Goal: Task Accomplishment & Management: Manage account settings

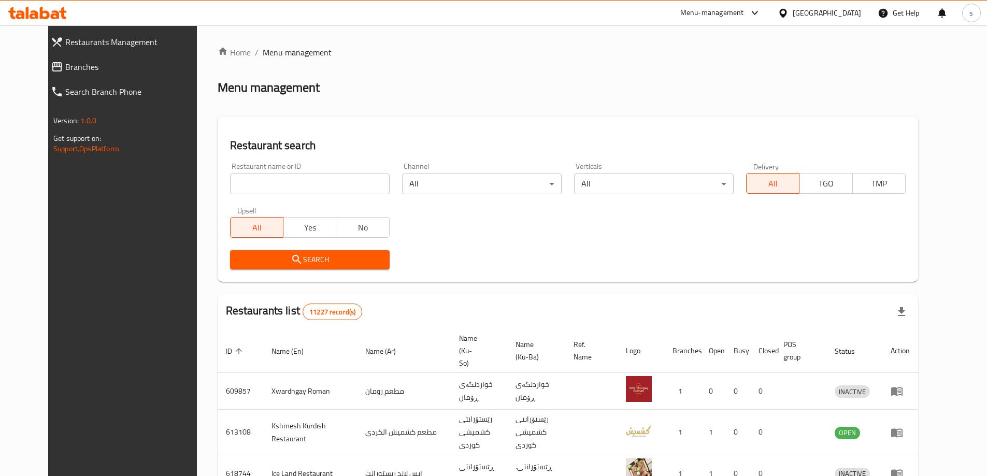
click at [266, 178] on input "search" at bounding box center [310, 184] width 160 height 21
paste input "703372"
type input "703372"
click button "Search" at bounding box center [310, 259] width 160 height 19
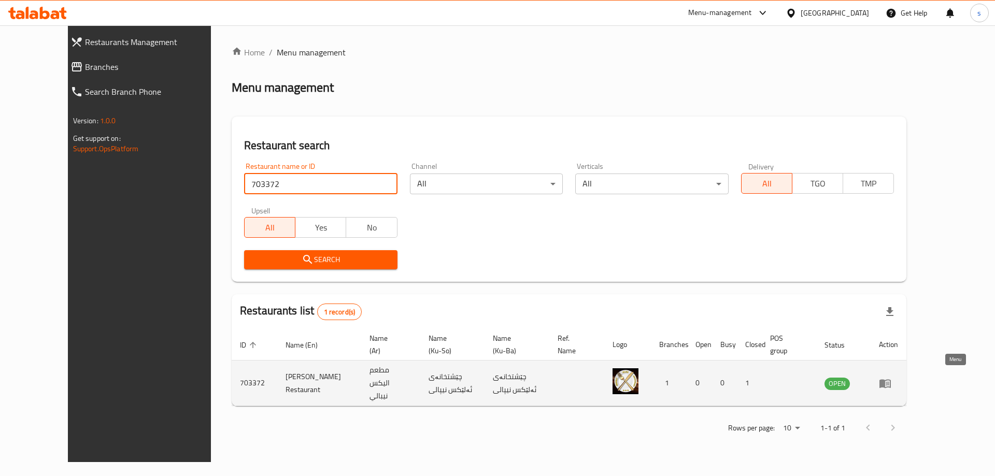
click at [891, 382] on icon "enhanced table" at bounding box center [885, 383] width 11 height 9
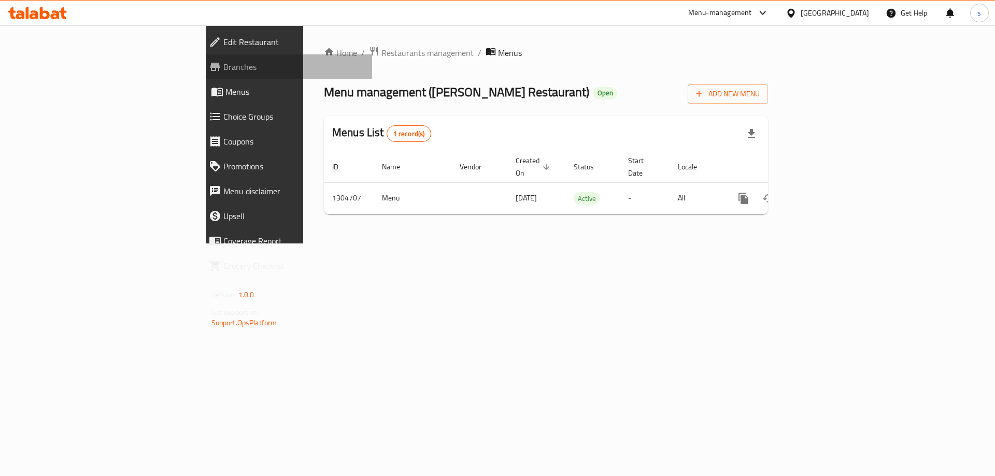
click at [223, 67] on span "Branches" at bounding box center [293, 67] width 141 height 12
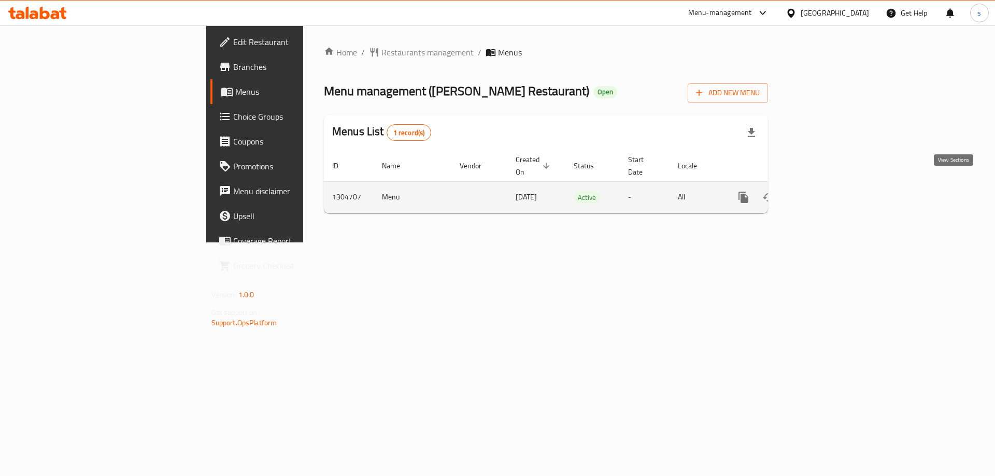
click at [825, 191] on icon "enhanced table" at bounding box center [818, 197] width 12 height 12
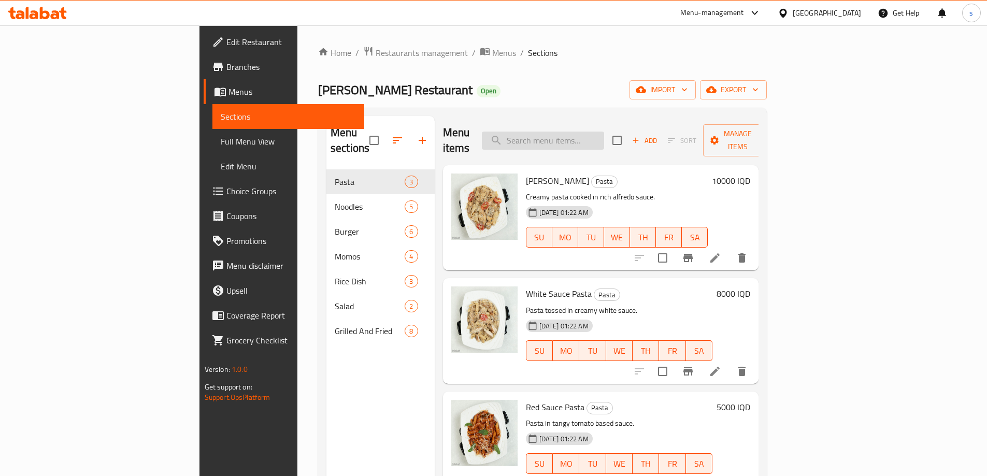
click at [604, 132] on input "search" at bounding box center [543, 141] width 122 height 18
paste input "Cheese Burger"
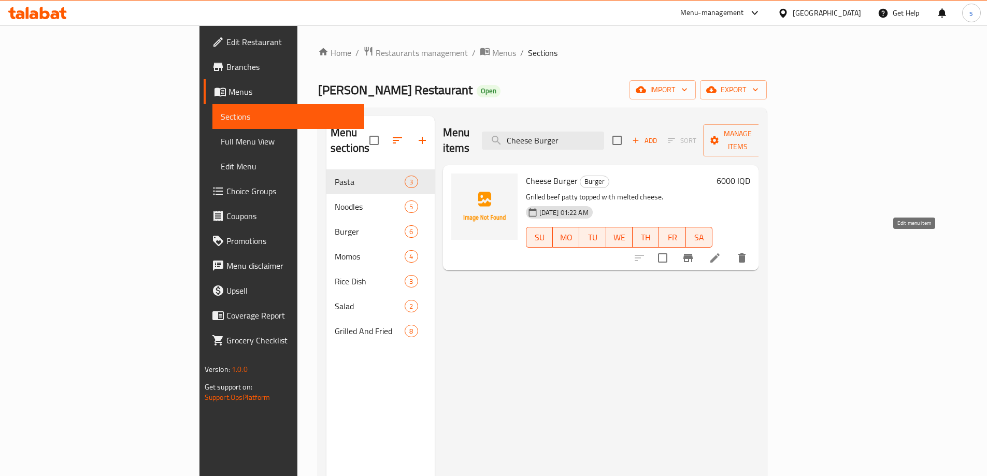
type input "Cheese Burger"
click at [721, 252] on icon at bounding box center [715, 258] width 12 height 12
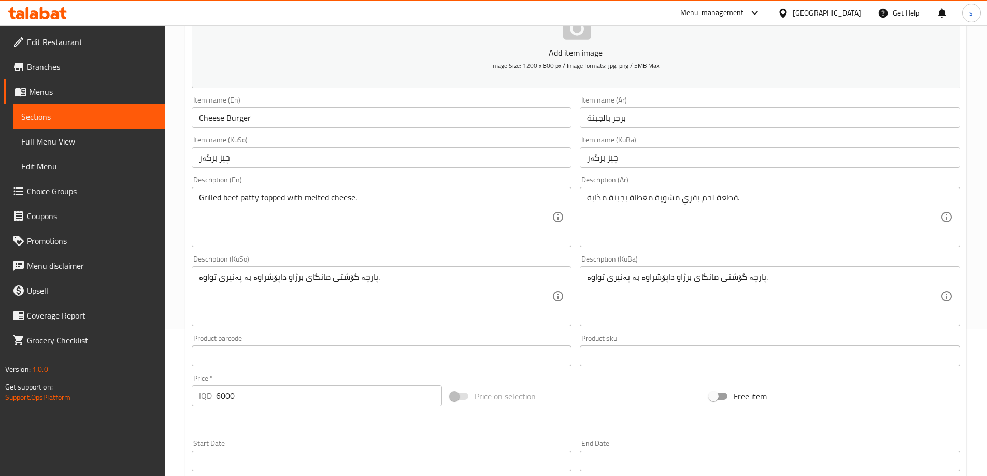
scroll to position [149, 0]
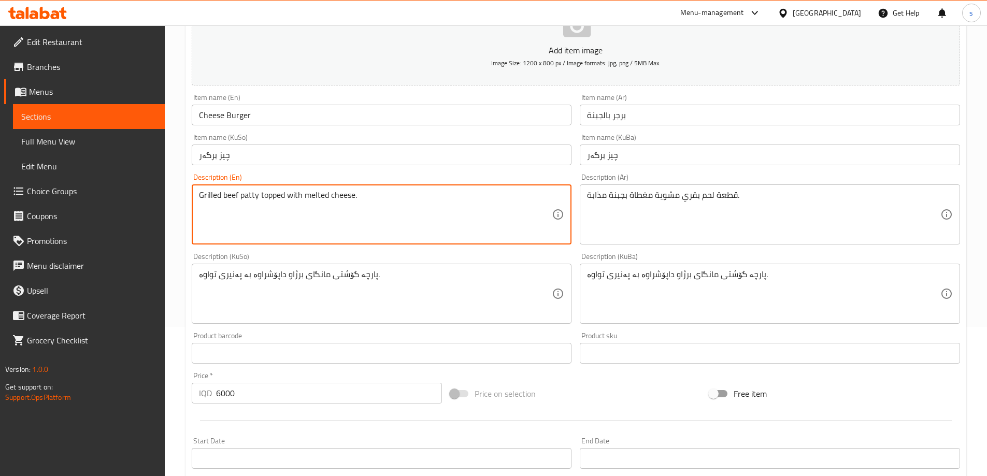
click at [370, 193] on textarea "Grilled beef patty topped with melted cheese." at bounding box center [375, 214] width 353 height 49
click at [381, 201] on textarea "Grilled beef patty topped with melted cheese and" at bounding box center [375, 214] width 353 height 49
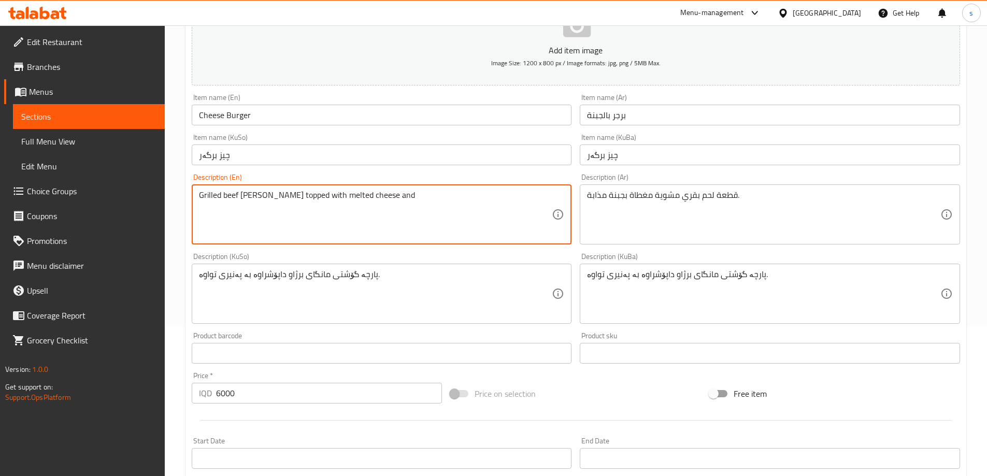
paste textarea ", French Fries"
click at [359, 200] on textarea "Grilled beef patty topped with melted cheese , French Fries" at bounding box center [375, 214] width 353 height 49
type textarea "Grilled beef patty topped with melted cheese and French Fries"
click at [455, 198] on textarea "Grilled beef patty topped with melted cheese and French Fries" at bounding box center [375, 214] width 353 height 49
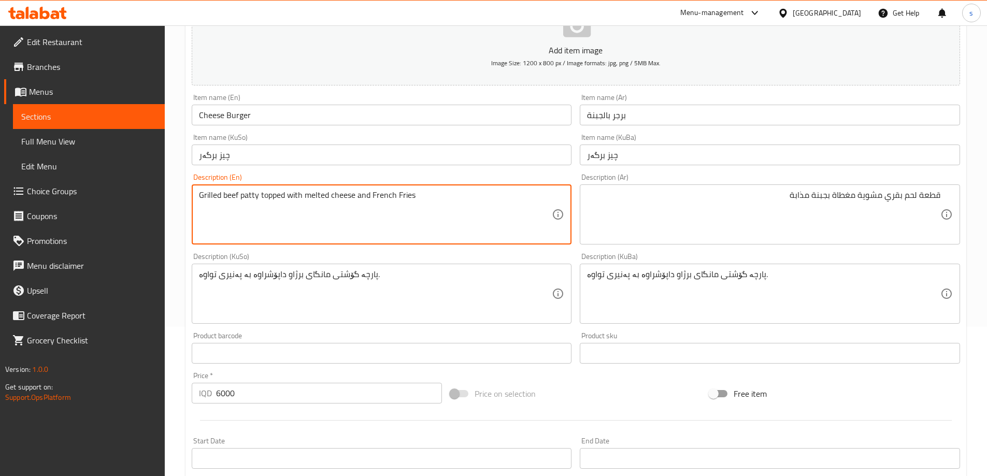
click at [455, 198] on textarea "Grilled beef patty topped with melted cheese and French Fries" at bounding box center [375, 214] width 353 height 49
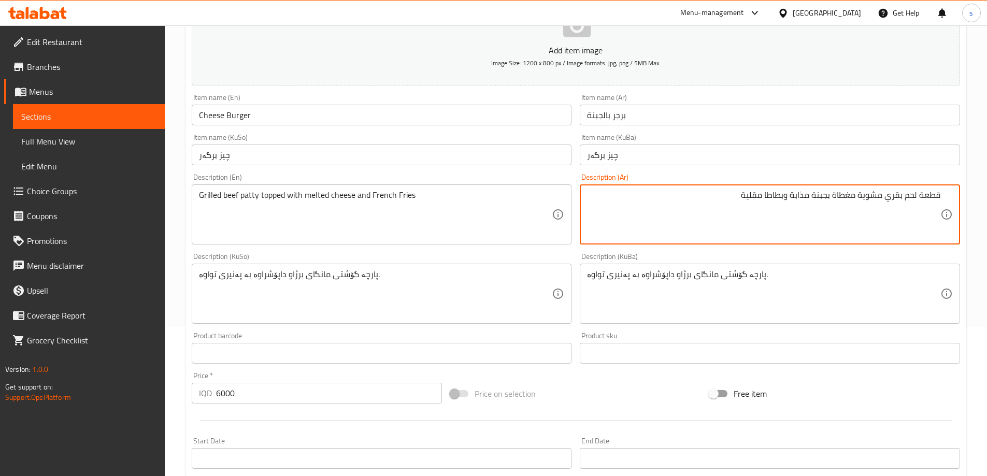
type textarea "قطعة لحم بقري مشوية مغطاة بجبنة مذابة وبطاطا مقلية"
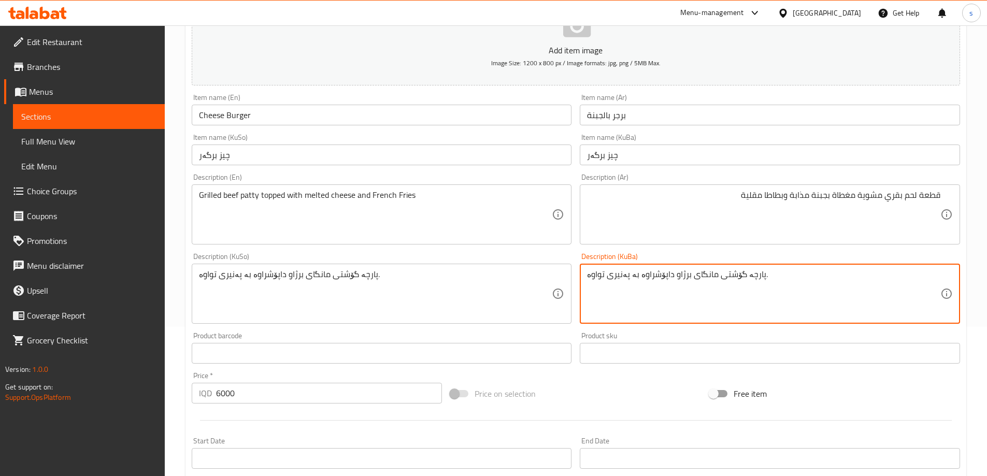
click at [707, 298] on textarea "پارچە گۆشتی مانگای برژاو داپۆشراوە بە پەنیری تواوە." at bounding box center [763, 294] width 353 height 49
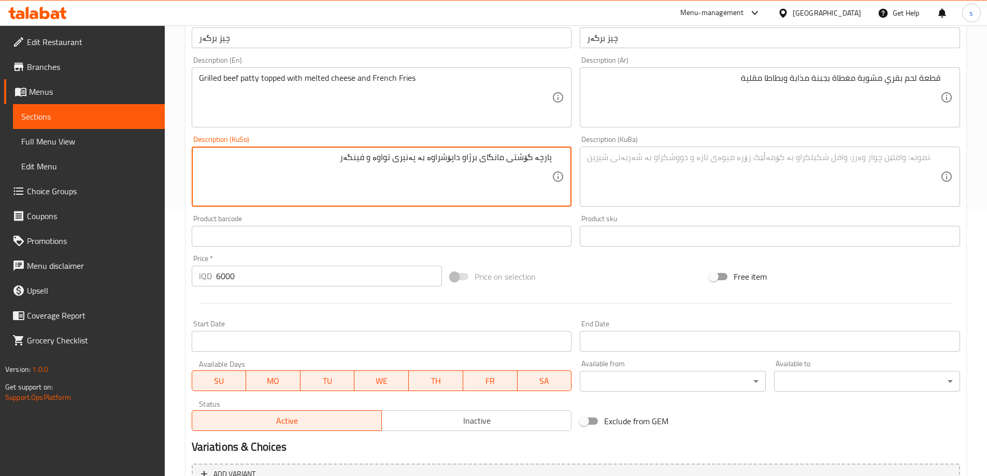
scroll to position [375, 0]
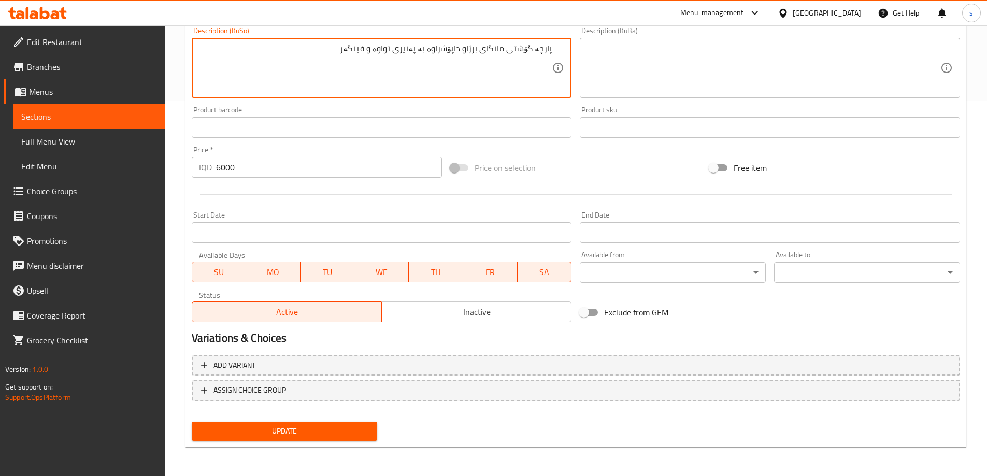
type textarea "پارچە گۆشتی مانگای برژاو داپۆشراوە بە پەنیری تواوە و فینگەر"
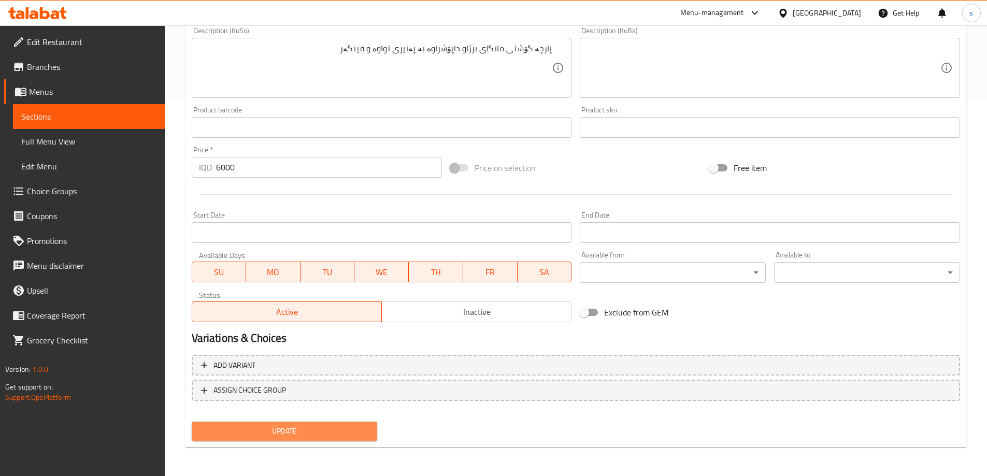
click at [315, 435] on span "Update" at bounding box center [284, 431] width 169 height 13
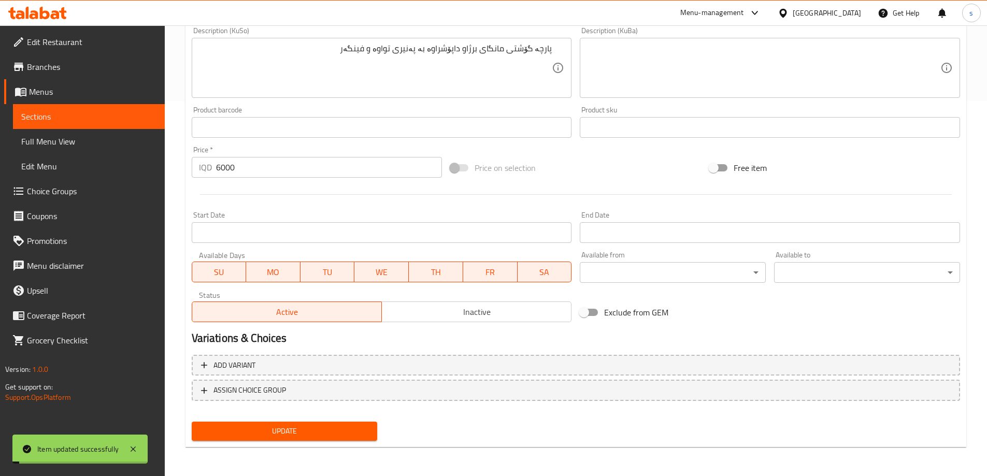
click at [91, 120] on span "Sections" at bounding box center [88, 116] width 135 height 12
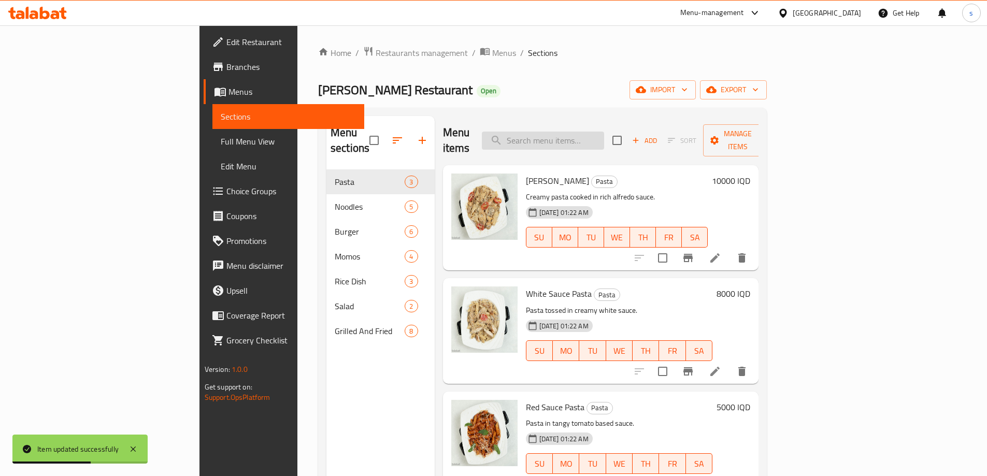
click at [604, 132] on input "search" at bounding box center [543, 141] width 122 height 18
paste input "Chicken Burger"
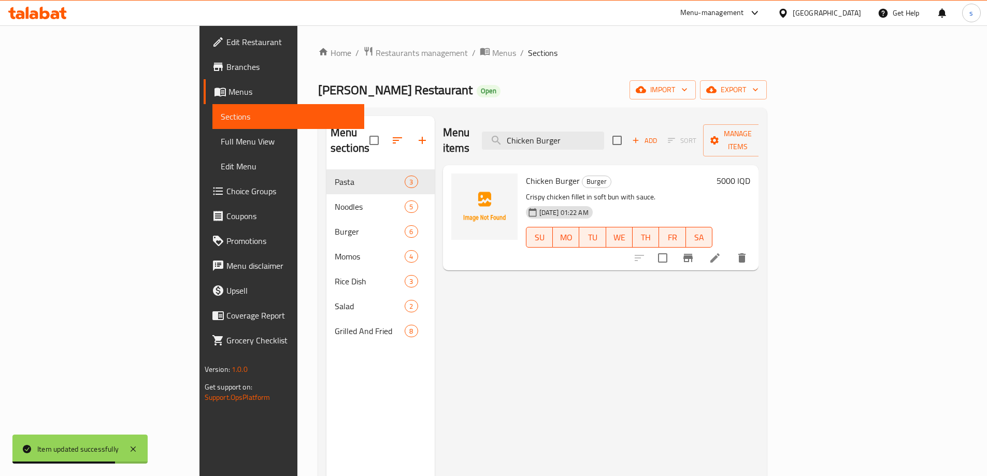
type input "Chicken Burger"
click at [721, 252] on icon at bounding box center [715, 258] width 12 height 12
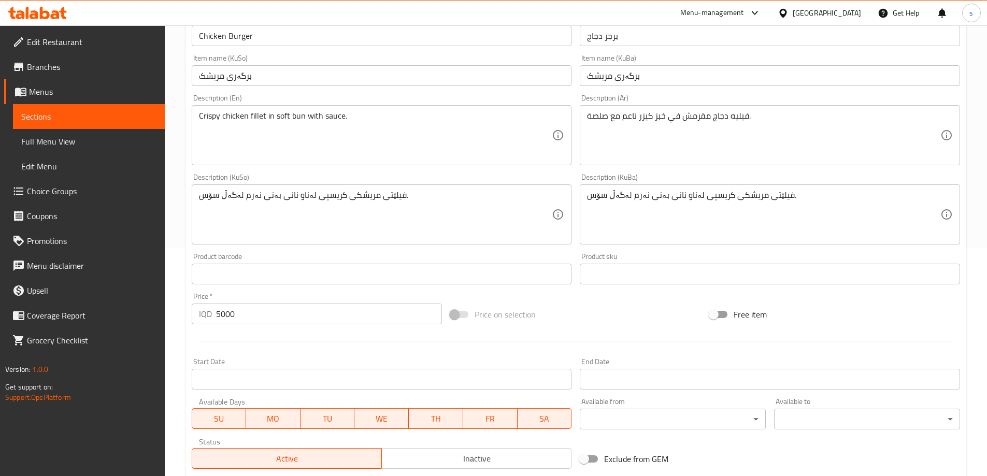
scroll to position [226, 0]
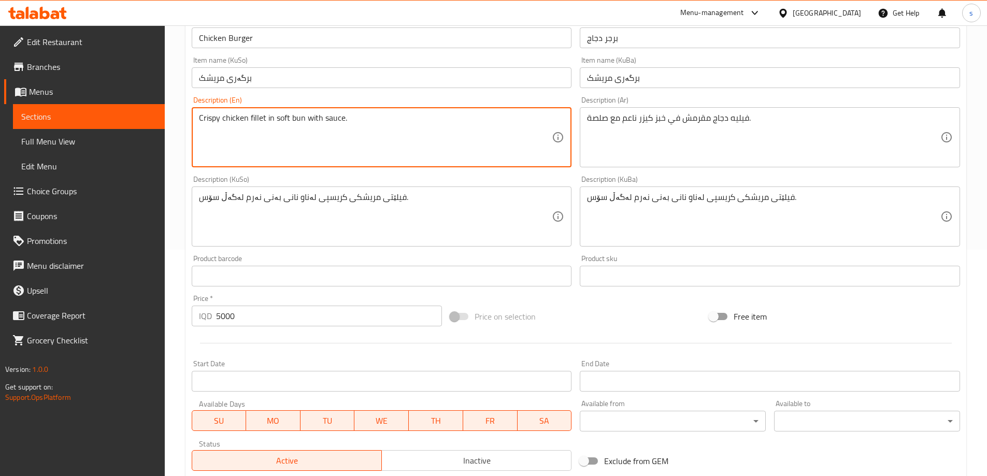
click at [396, 137] on textarea "Crispy chicken fillet in soft bun with sauce." at bounding box center [375, 137] width 353 height 49
paste textarea "a soft bun with sauce , French Fries"
click at [354, 119] on textarea "Crispy chicken fillet in a soft bun with sauce , French Fries" at bounding box center [375, 137] width 353 height 49
type textarea "Crispy chicken fillet in a soft bun with sauce and French Fries"
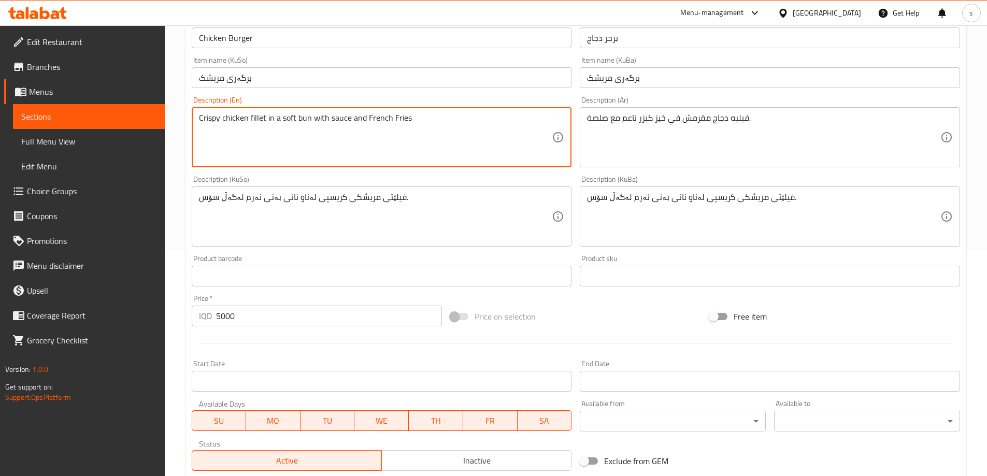
click at [700, 163] on div "فيليه دجاج مقرمش في خبز كيزر ناعم مع صلصة. Description (Ar)" at bounding box center [770, 137] width 380 height 60
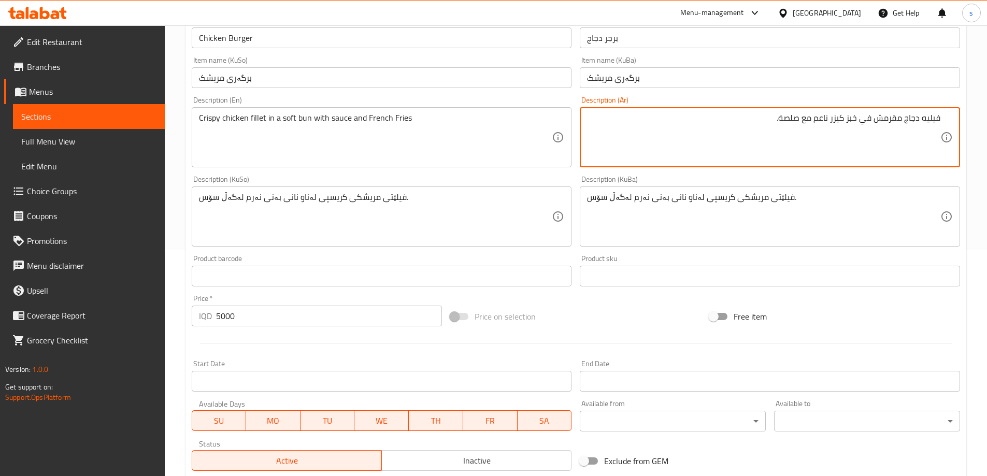
click at [712, 132] on textarea "فيليه دجاج مقرمش في خبز كيزر ناعم مع صلصة." at bounding box center [763, 137] width 353 height 49
type textarea "فيليه دجاج مقرمش في خبز كيزر ناعم مع صلصة وبطاطا مقلية"
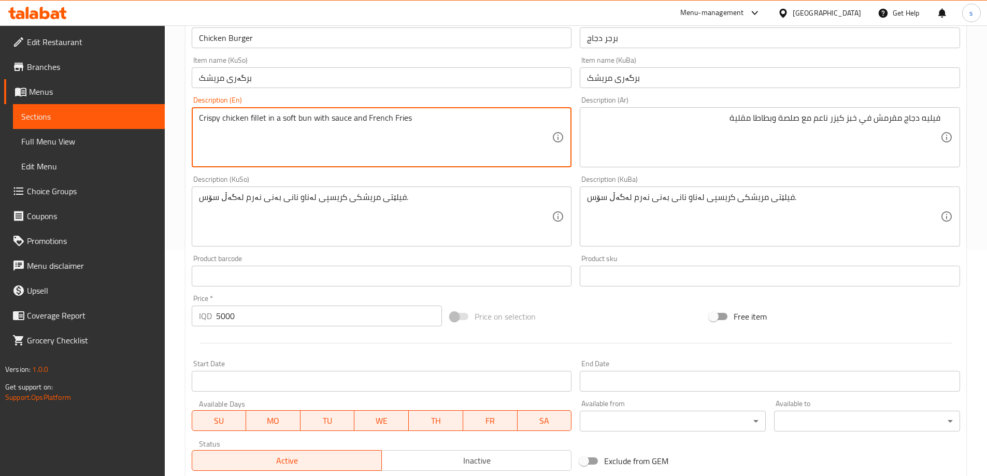
click at [280, 122] on textarea "Crispy chicken fillet in a soft bun with sauce and French Fries" at bounding box center [375, 137] width 353 height 49
type textarea "Crispy chicken fillet in soft bun with sauce and French Fries"
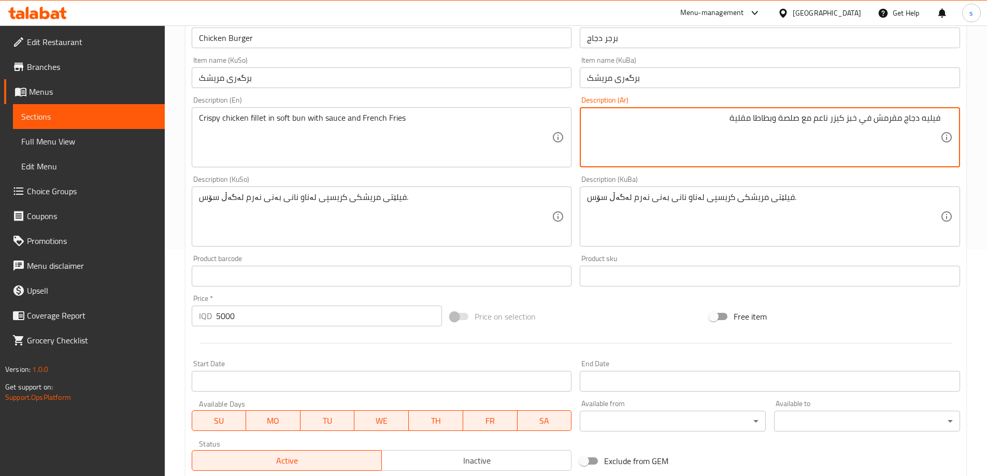
click at [822, 123] on textarea "فيليه دجاج مقرمش في خبز كيزر ناعم مع صلصة وبطاطا مقلية" at bounding box center [763, 137] width 353 height 49
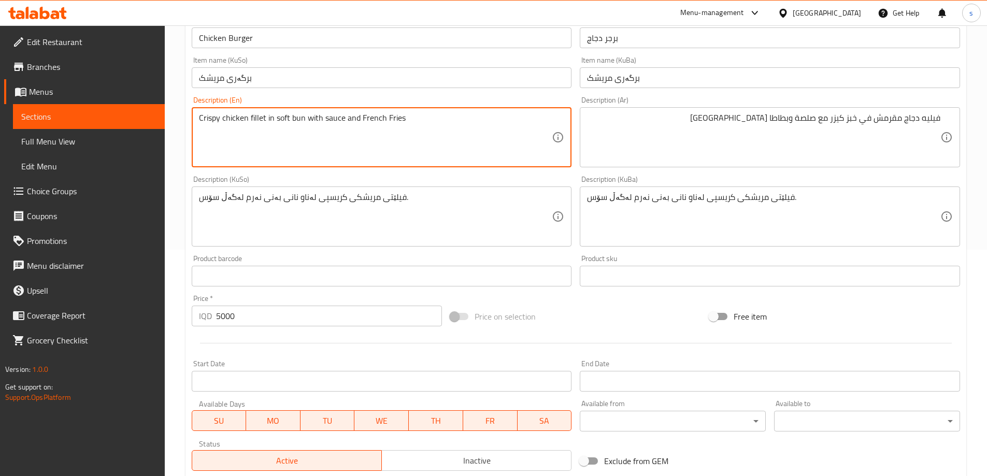
click at [285, 120] on textarea "Crispy chicken fillet in soft bun with sauce and French Fries" at bounding box center [375, 137] width 353 height 49
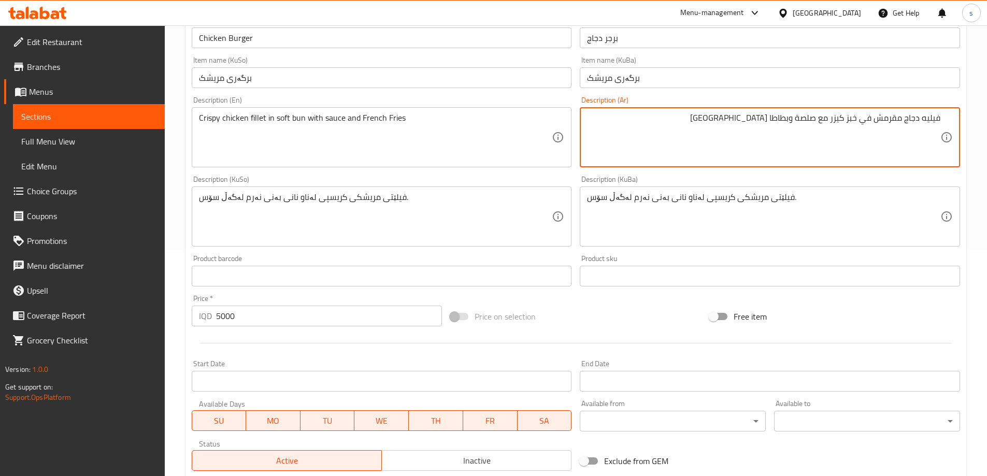
drag, startPoint x: 832, startPoint y: 121, endPoint x: 844, endPoint y: 121, distance: 11.9
click at [844, 121] on textarea "فيليه دجاج مقرمش في خبز كيزر مع صلصة وبطاطا مقلية" at bounding box center [763, 137] width 353 height 49
paste textarea "سوفت"
type textarea "فيليه دجاج مقرمش في خبز سوفت مع صلصة وبطاطا مقلية"
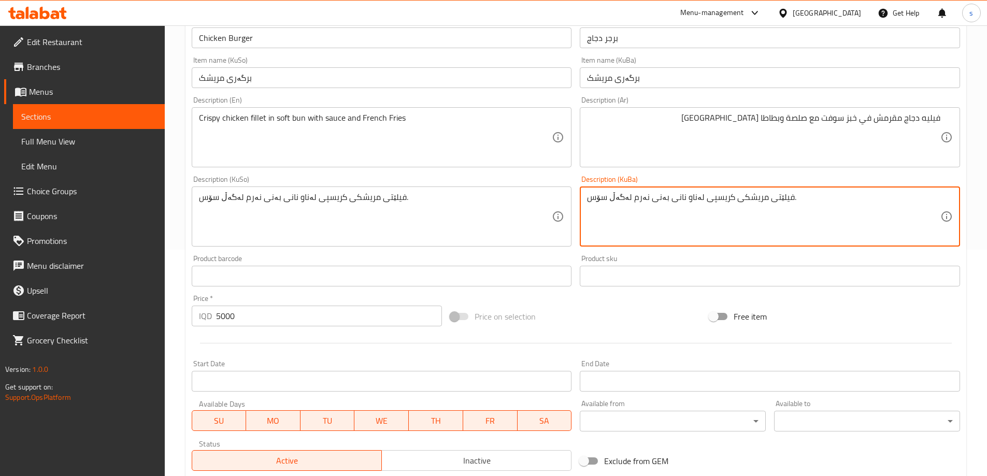
click at [823, 212] on textarea "فیلێتی مریشکی کریسپی لەناو نانی بەنی نەرم لەگەڵ سۆس." at bounding box center [763, 216] width 353 height 49
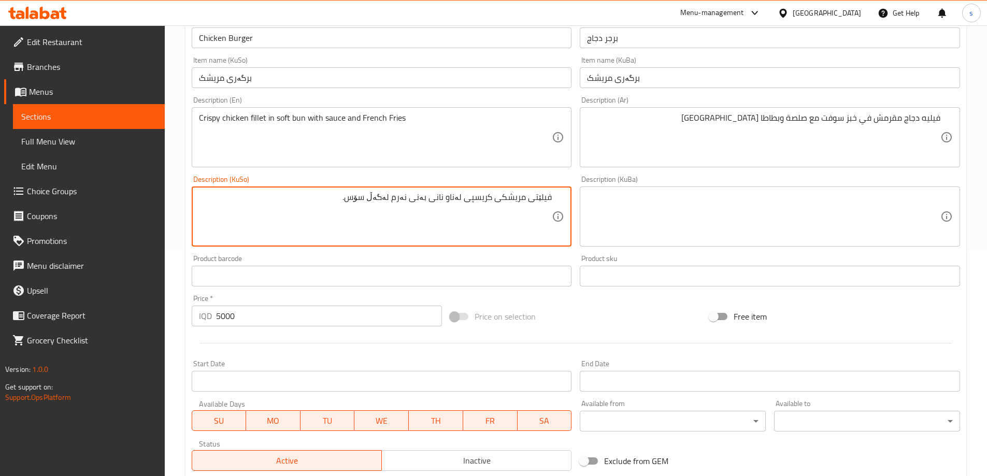
click at [424, 201] on textarea "فیلێتی مریشکی کریسپی لەناو نانی بەنی نەرم لەگەڵ سۆس." at bounding box center [375, 216] width 353 height 49
click at [428, 203] on textarea "فیلێتی مریشکی کریسپی لەناو نانی نەرم لەگەڵ سۆس." at bounding box center [375, 216] width 353 height 49
click at [322, 203] on textarea "فیلێتی مریشکی کریسپی لەناو نانی سۆفت لەگەڵ سۆس." at bounding box center [375, 216] width 353 height 49
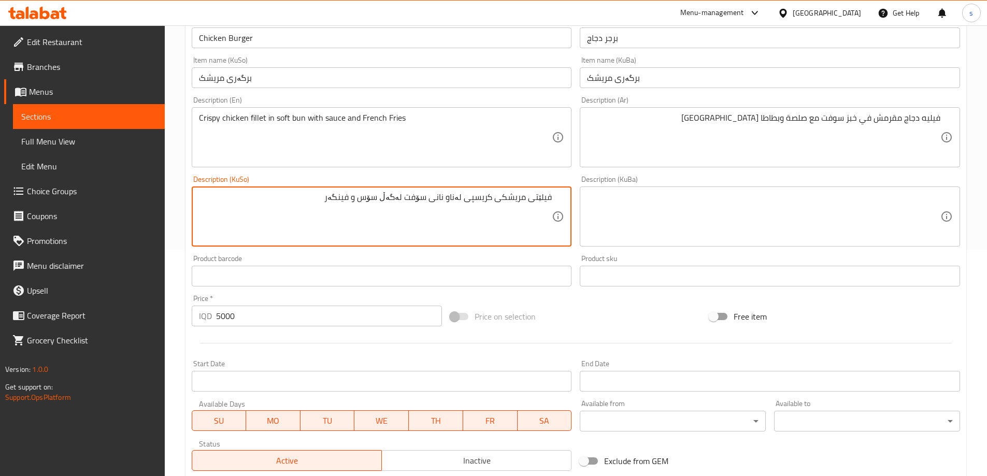
scroll to position [375, 0]
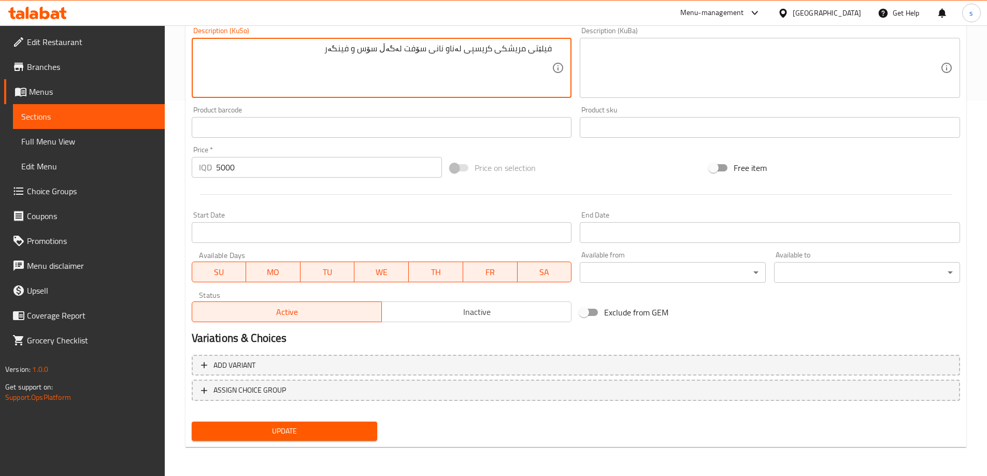
type textarea "فیلێتی مریشکی کریسپی لەناو نانی سۆفت لەگەڵ سۆس و فینگەر"
click at [292, 435] on span "Update" at bounding box center [284, 431] width 169 height 13
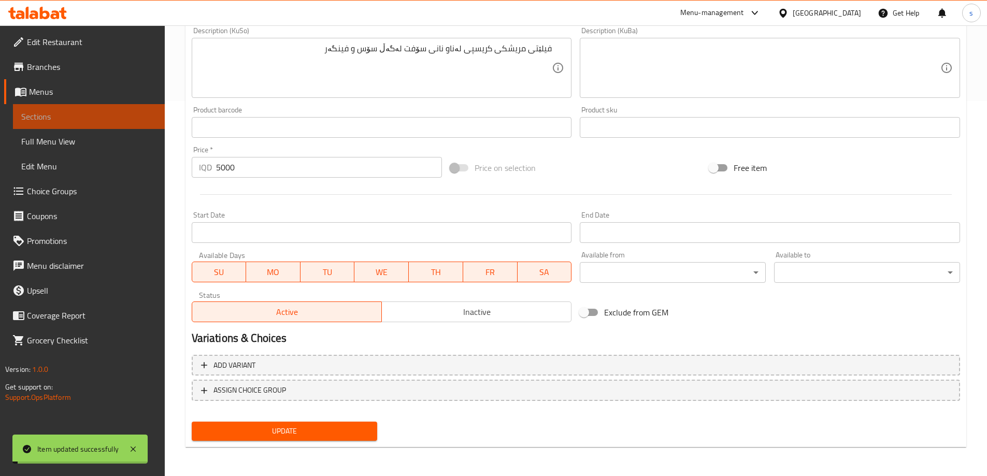
click at [94, 111] on span "Sections" at bounding box center [88, 116] width 135 height 12
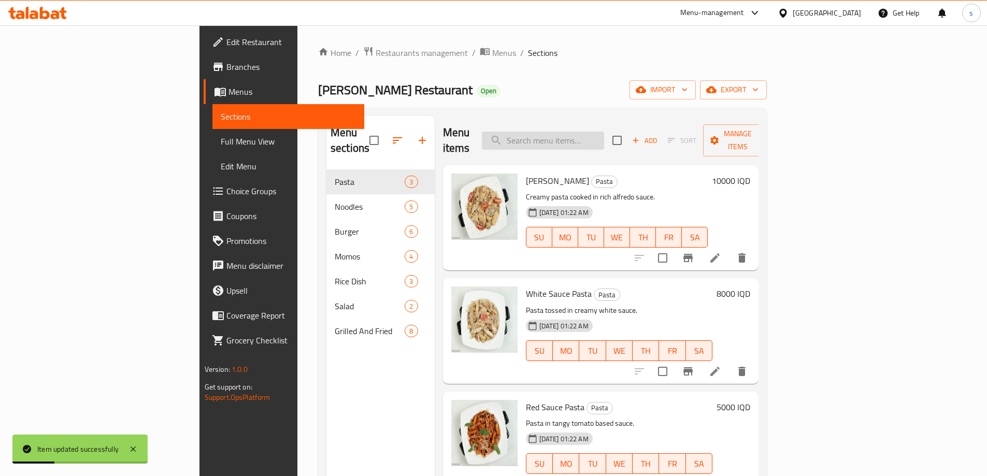
click at [598, 132] on input "search" at bounding box center [543, 141] width 122 height 18
paste input "Classic Beef Burger"
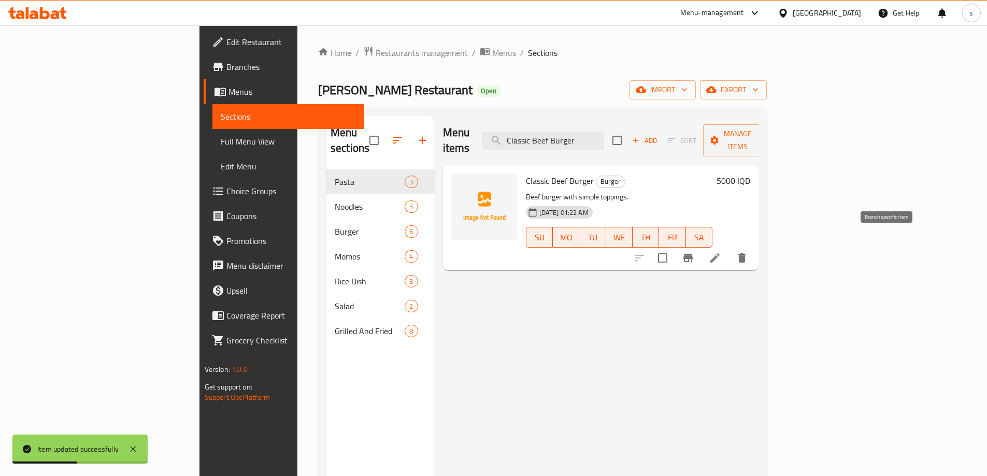
type input "Classic Beef Burger"
click at [720, 253] on icon at bounding box center [715, 257] width 9 height 9
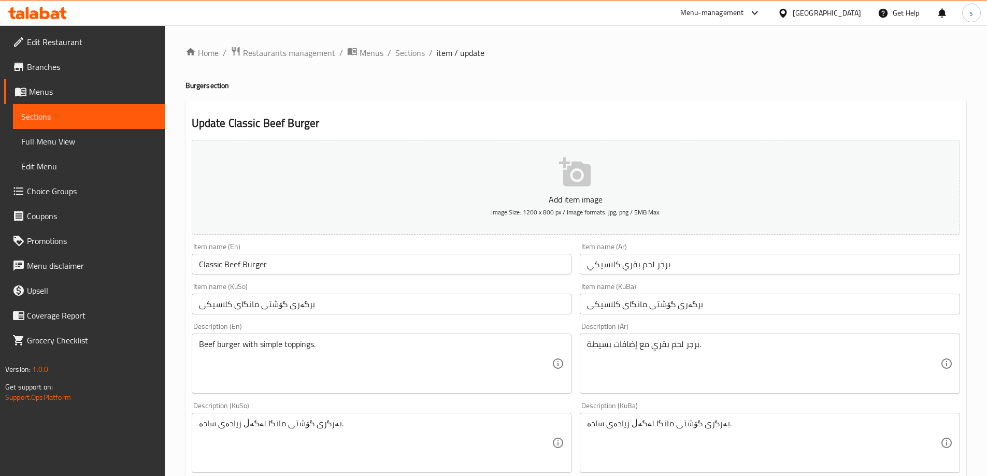
scroll to position [3, 0]
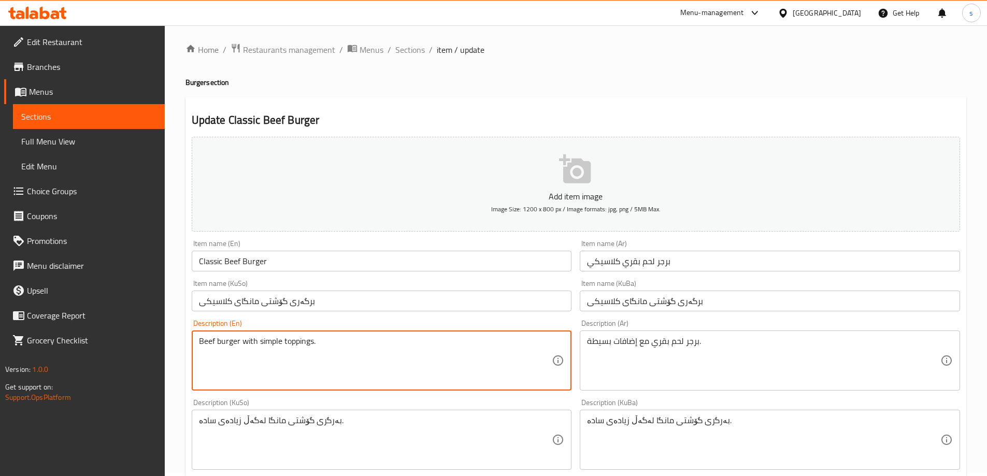
click at [350, 345] on textarea "Beef burger with simple toppings." at bounding box center [375, 360] width 353 height 49
paste textarea "beef burger with simple toppings , French Fries"
click at [319, 344] on textarea "beef burger with simple toppings , French Fries" at bounding box center [375, 360] width 353 height 49
type textarea "beef burger with simple toppings and French Fries"
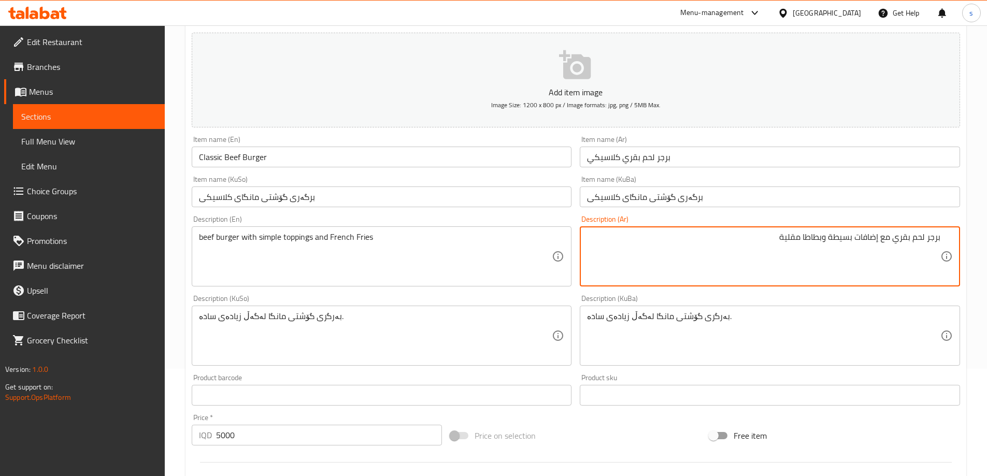
scroll to position [151, 0]
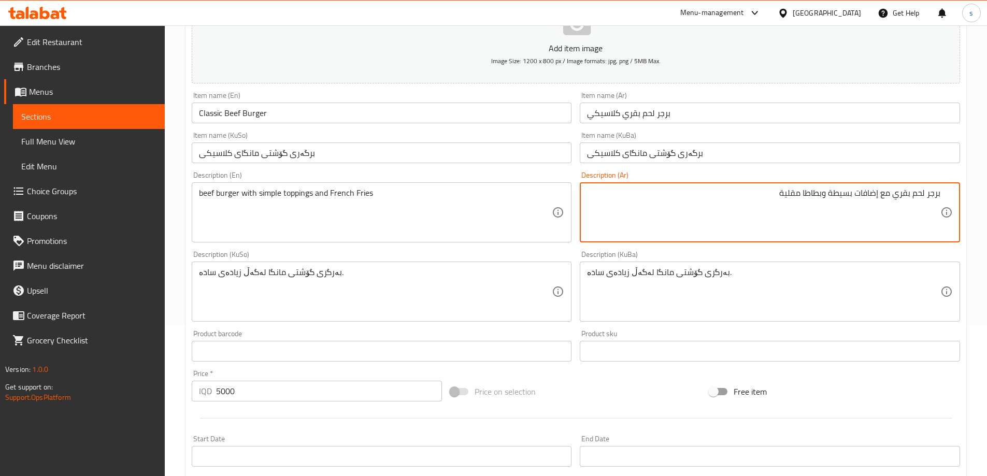
type textarea "برجر لحم بقري مع إضافات بسيطة وبطاطا مقلية"
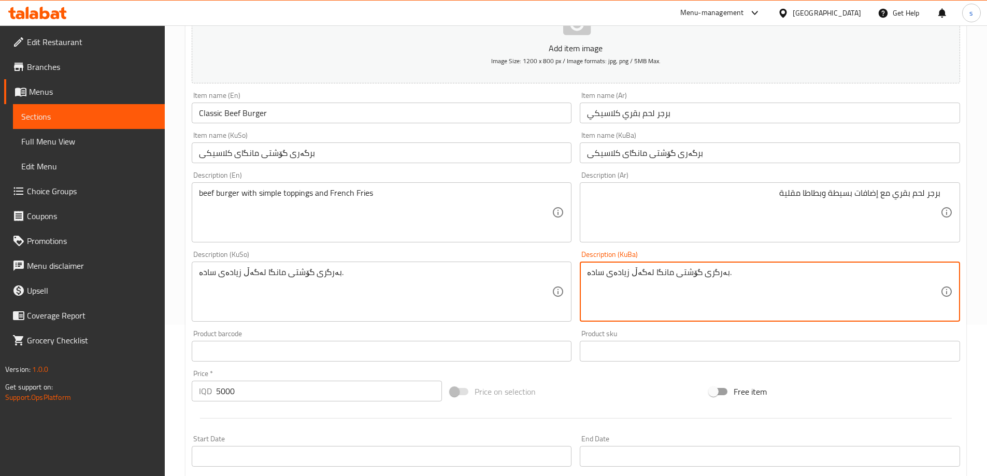
click at [717, 288] on textarea "بەرگری گۆشتی مانگا لەگەڵ زیادەی سادە." at bounding box center [763, 291] width 353 height 49
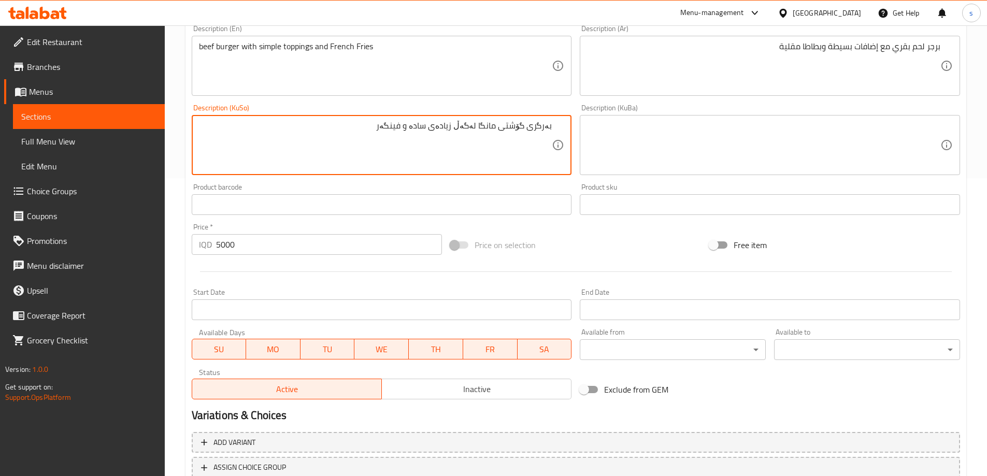
scroll to position [375, 0]
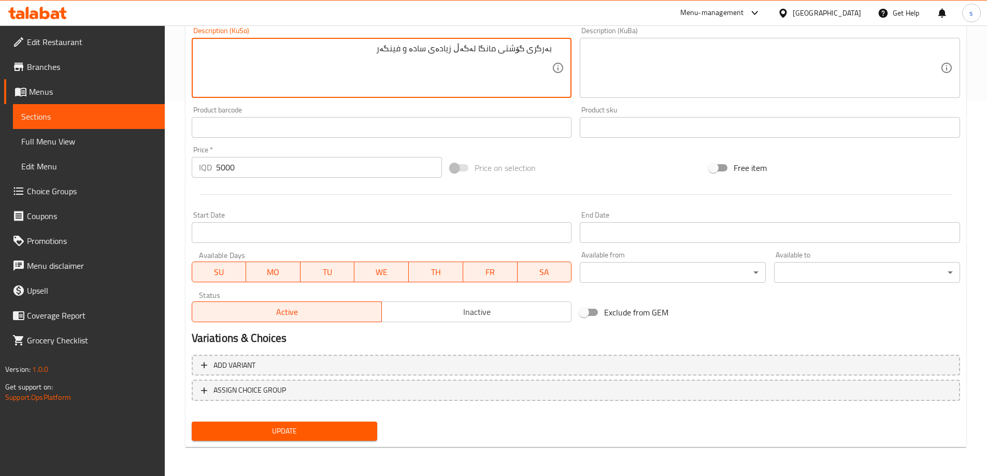
type textarea "بەرگری گۆشتی مانگا لەگەڵ زیادەی سادە و فینگەر"
click at [327, 435] on span "Update" at bounding box center [284, 431] width 169 height 13
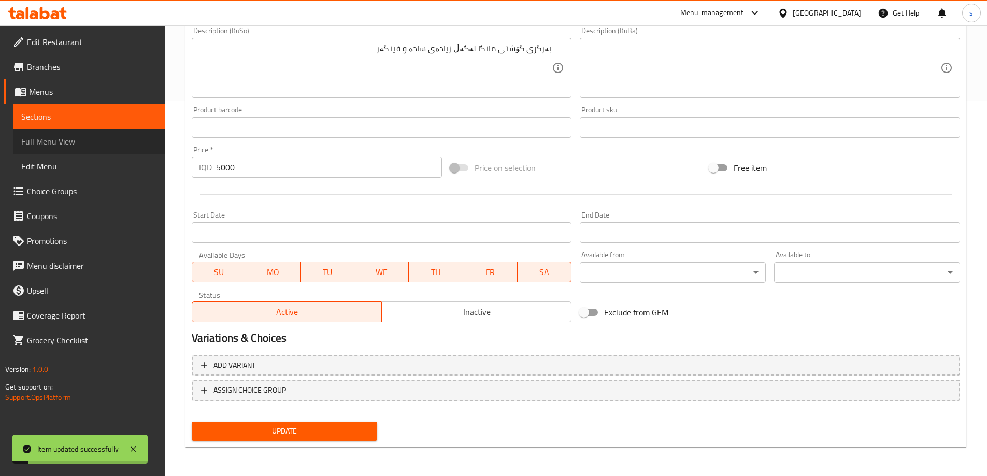
click at [61, 147] on span "Full Menu View" at bounding box center [88, 141] width 135 height 12
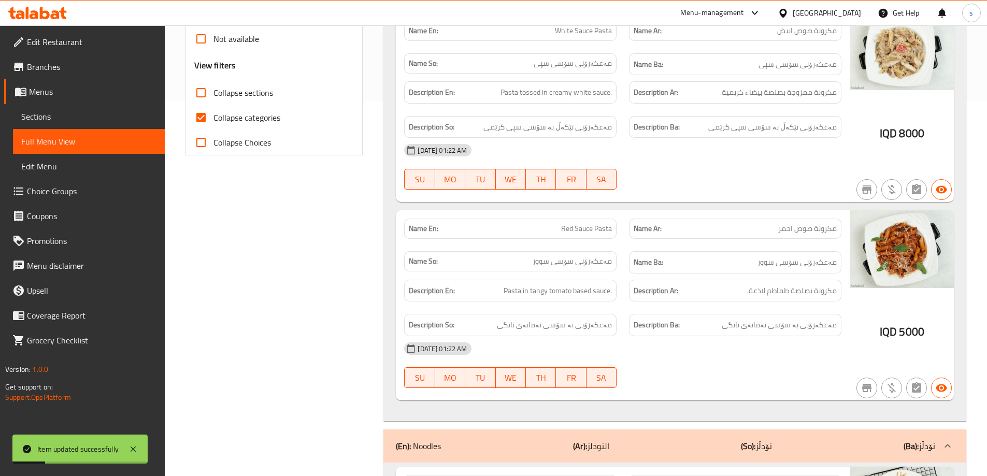
click at [196, 120] on input "Collapse categories" at bounding box center [201, 117] width 25 height 25
checkbox input "false"
click at [197, 93] on input "Collapse sections" at bounding box center [201, 92] width 25 height 25
checkbox input "true"
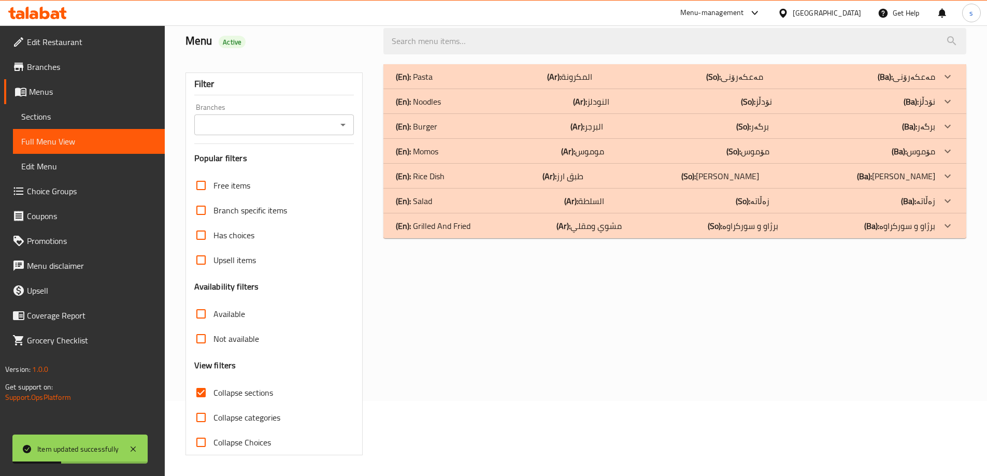
scroll to position [75, 0]
click at [328, 122] on input "Branches" at bounding box center [265, 125] width 137 height 15
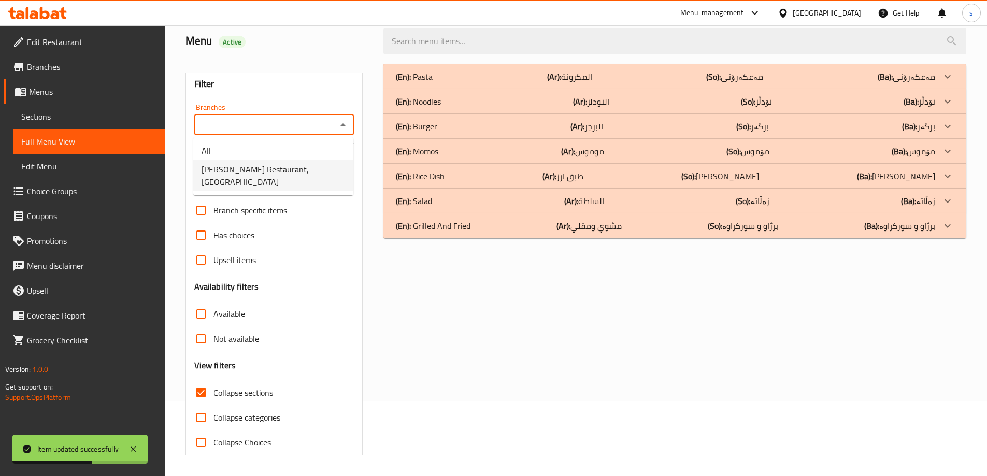
click at [317, 167] on li "Alex Nepali Restaurant, Aaqari" at bounding box center [273, 175] width 160 height 31
type input "Alex Nepali Restaurant, Aaqari"
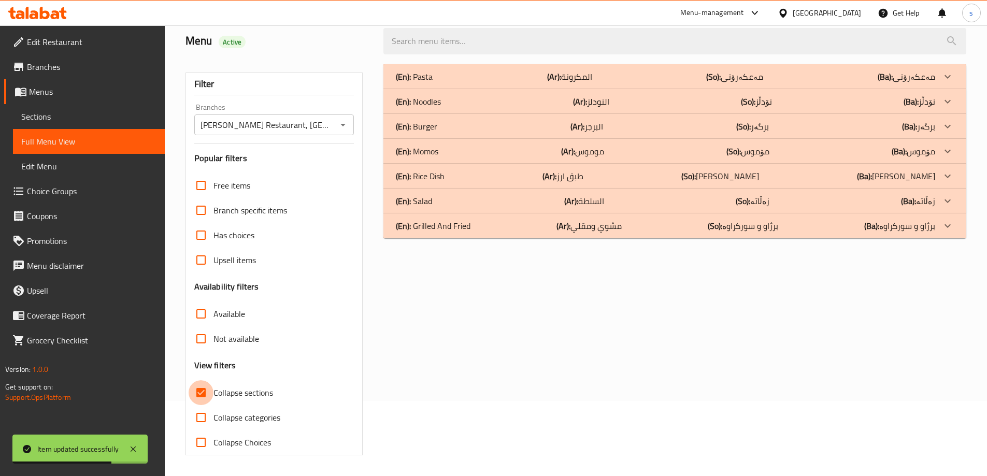
click at [201, 393] on input "Collapse sections" at bounding box center [201, 392] width 25 height 25
checkbox input "false"
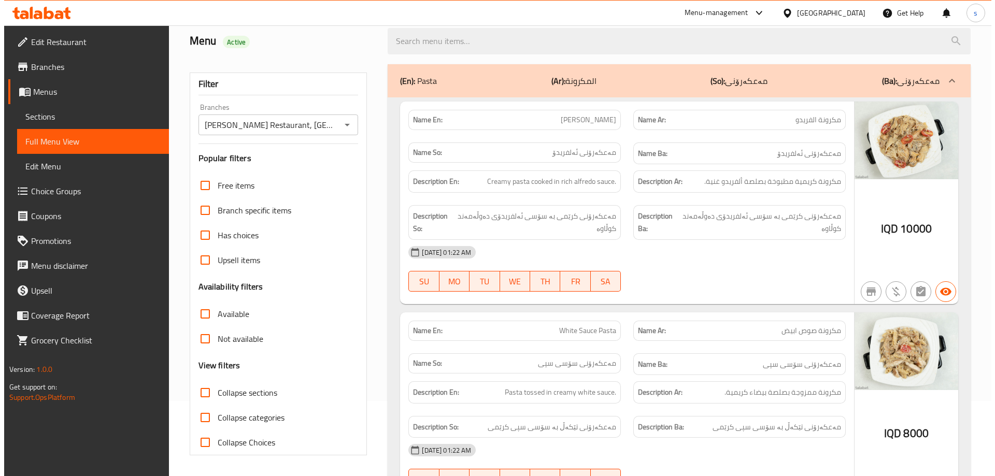
scroll to position [0, 0]
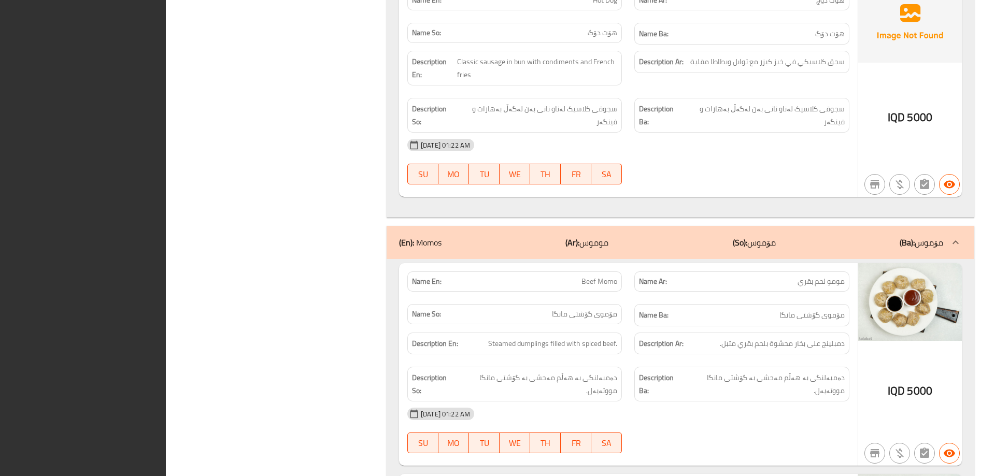
click at [852, 90] on div "Description Ar: سجق كلاسيكي في خبز كيزر مع توابل وبطاطا مقلية" at bounding box center [741, 68] width 227 height 47
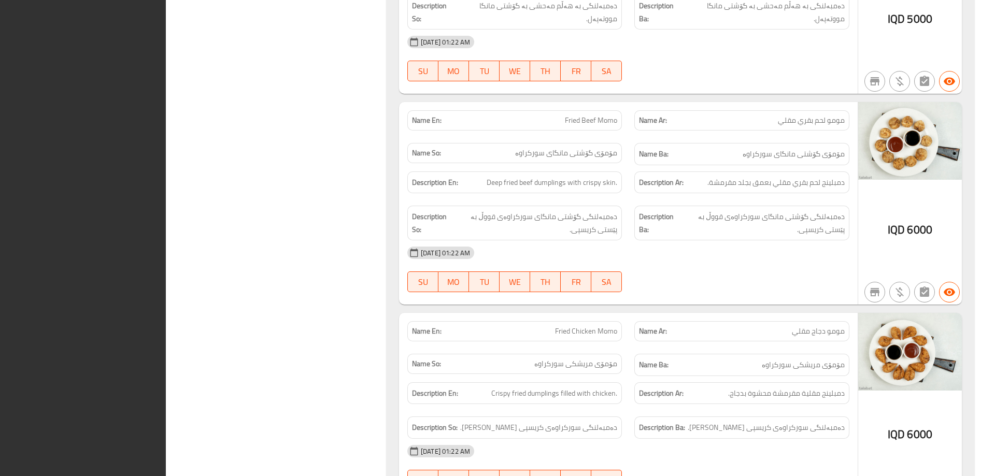
click at [978, 103] on div "(En): Pasta (Ar): المكرونة (So): مەعکەرۆنی (Ba): مەعکەرۆنی Name En: Alfredo Pas…" at bounding box center [680, 255] width 600 height 6942
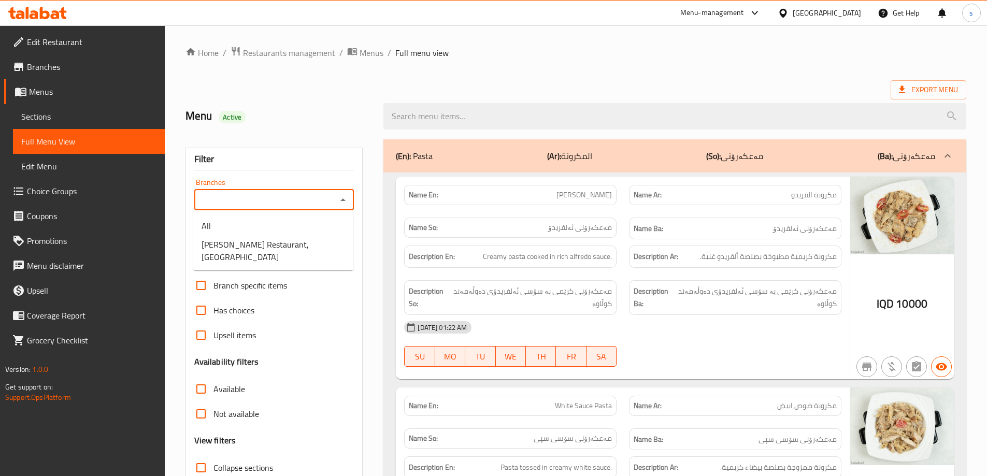
click at [333, 201] on input "Branches" at bounding box center [265, 200] width 137 height 15
click at [294, 240] on span "Alex Nepali Restaurant, Aaqari" at bounding box center [274, 250] width 144 height 25
type input "Alex Nepali Restaurant, Aaqari"
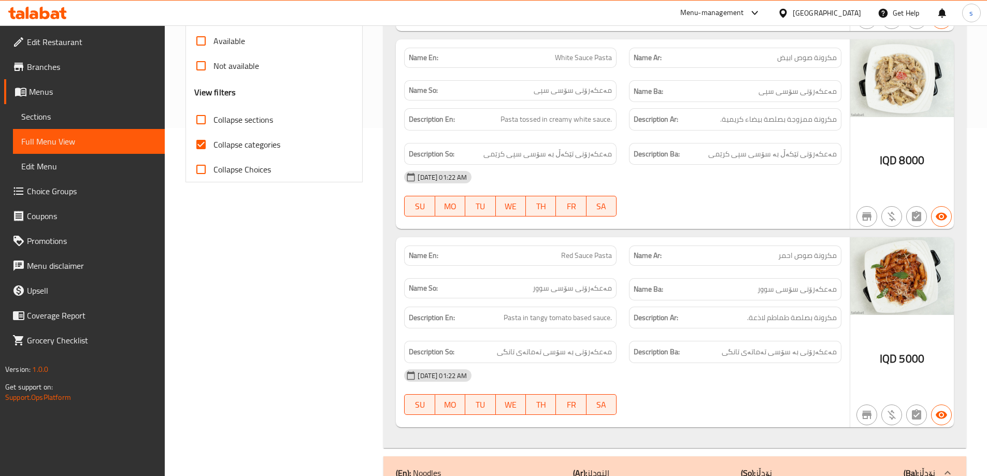
scroll to position [324, 0]
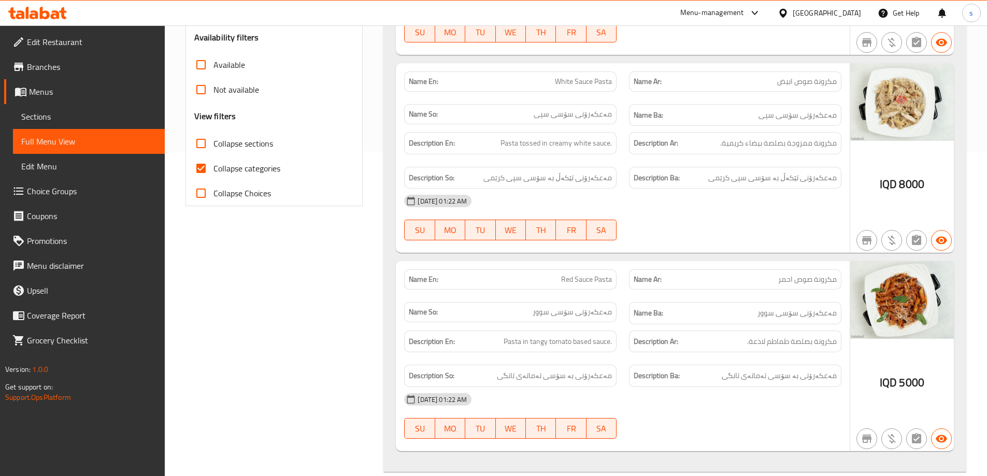
click at [204, 169] on input "Collapse categories" at bounding box center [201, 168] width 25 height 25
checkbox input "false"
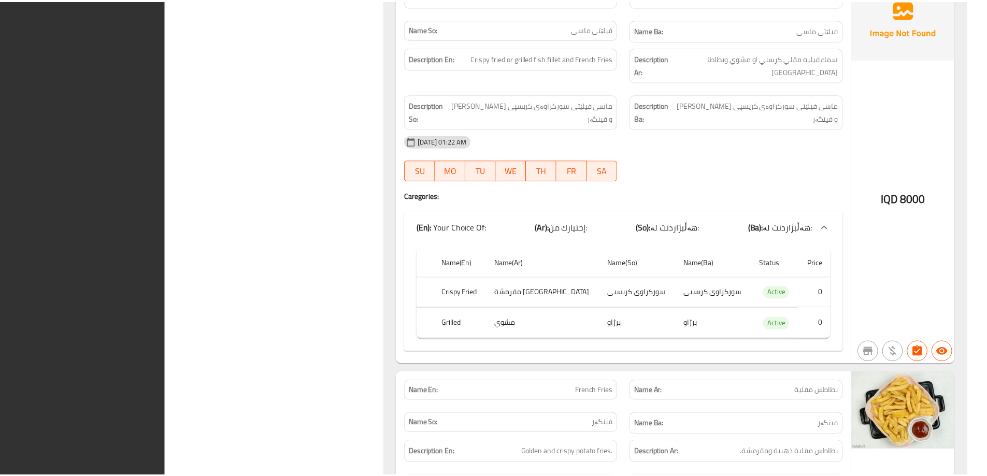
scroll to position [6601, 0]
